Goal: Information Seeking & Learning: Learn about a topic

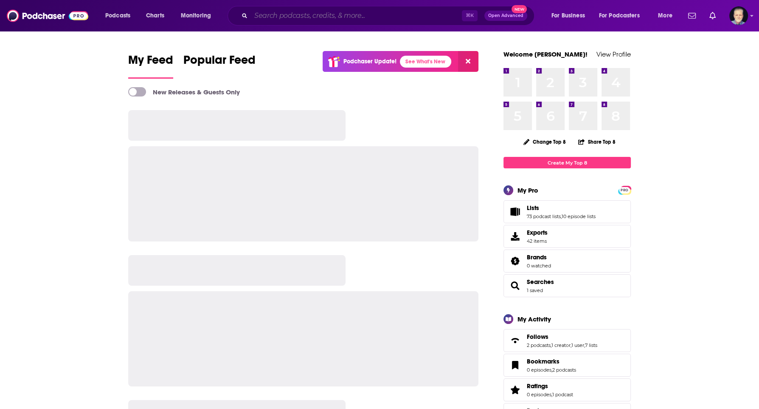
click at [273, 16] on input "Search podcasts, credits, & more..." at bounding box center [356, 16] width 211 height 14
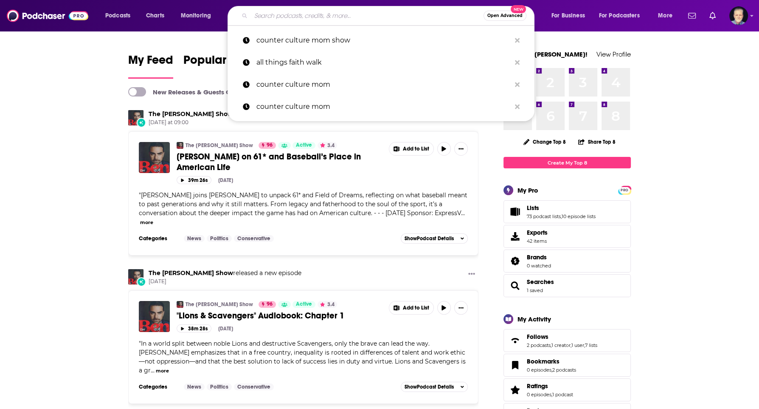
paste input "The Wisdom of Wellness Podcast"
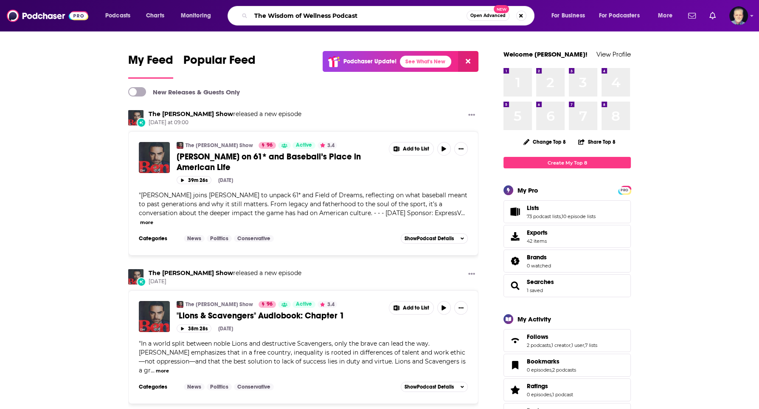
type input "The Wisdom of Wellness Podcast"
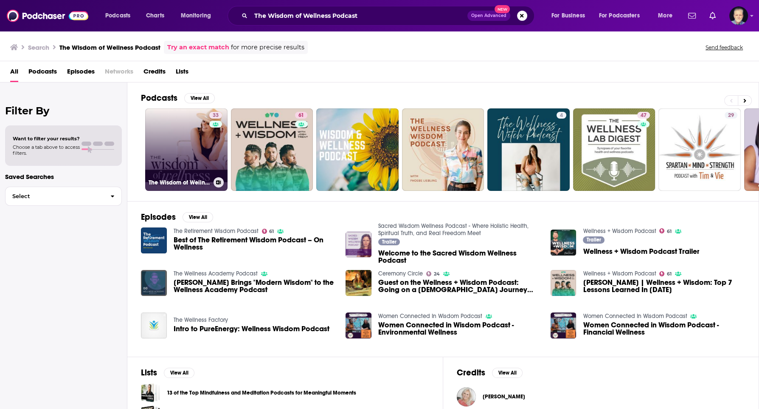
click at [179, 151] on link "33 The Wisdom of Wellness Podcast" at bounding box center [186, 149] width 82 height 82
